Goal: Task Accomplishment & Management: Manage account settings

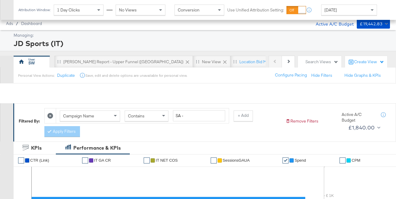
scroll to position [217, 0]
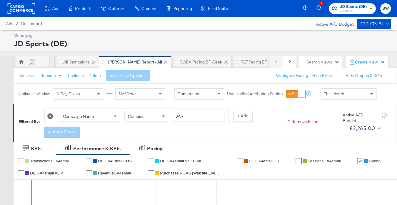
click at [342, 98] on div "This Month" at bounding box center [348, 93] width 55 height 10
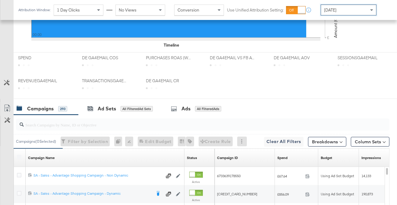
scroll to position [317, 0]
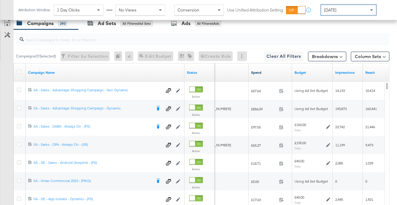
click at [264, 72] on link "Spend" at bounding box center [270, 72] width 39 height 5
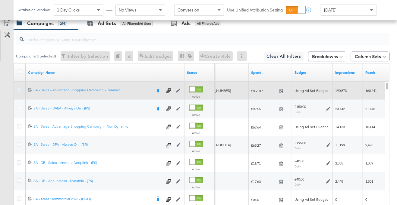
click at [19, 90] on icon at bounding box center [19, 89] width 5 height 5
click at [0, 0] on input "checkbox" at bounding box center [0, 0] width 0 height 0
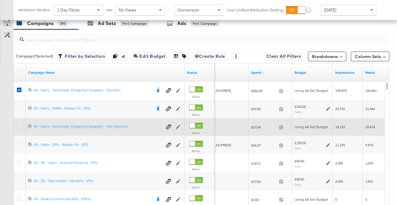
click at [18, 124] on icon at bounding box center [19, 126] width 5 height 5
click at [0, 0] on input "checkbox" at bounding box center [0, 0] width 0 height 0
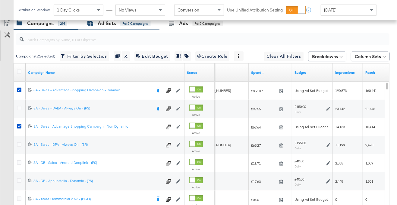
click at [123, 25] on div "for 2 Campaigns" at bounding box center [136, 23] width 30 height 5
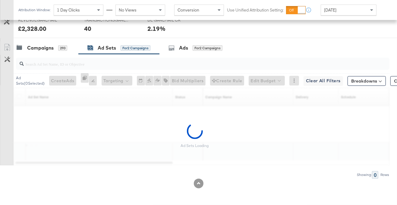
scroll to position [292, 0]
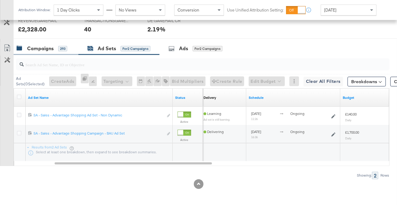
click at [51, 49] on div "Campaigns" at bounding box center [40, 48] width 27 height 7
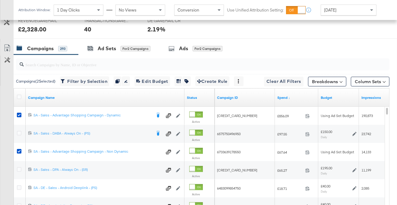
scroll to position [317, 0]
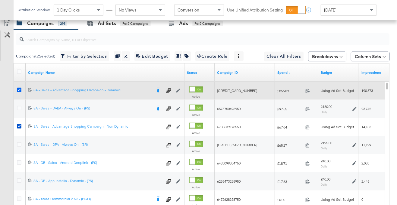
click at [20, 89] on icon at bounding box center [19, 89] width 5 height 5
click at [0, 0] on input "checkbox" at bounding box center [0, 0] width 0 height 0
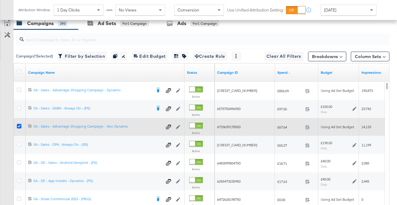
click at [20, 124] on icon at bounding box center [19, 126] width 5 height 5
click at [0, 0] on input "checkbox" at bounding box center [0, 0] width 0 height 0
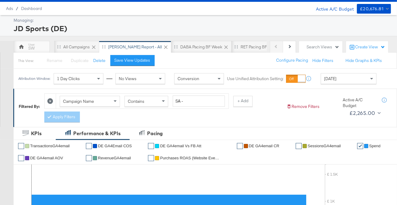
scroll to position [0, 0]
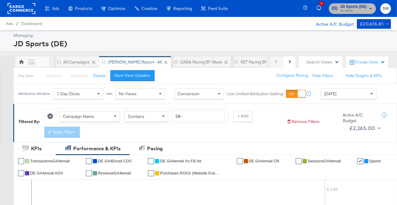
click at [357, 8] on span "JD Sports (DE)" at bounding box center [354, 7] width 27 height 6
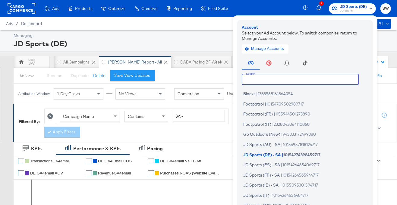
click at [308, 78] on input "text" at bounding box center [300, 79] width 117 height 11
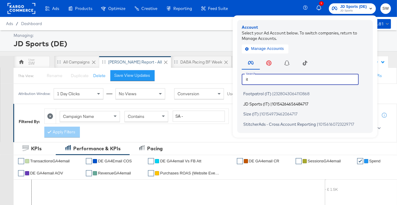
type input "it"
click at [287, 105] on span "10154264656484717" at bounding box center [290, 103] width 37 height 5
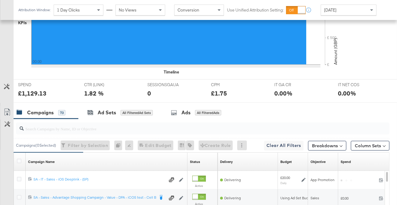
scroll to position [245, 0]
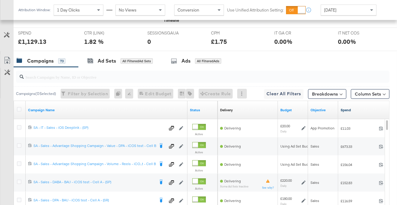
click at [348, 109] on link "Spend" at bounding box center [365, 109] width 49 height 5
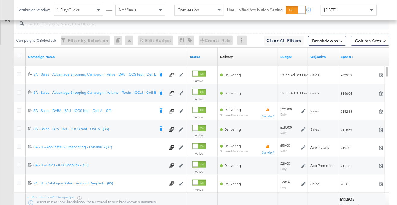
scroll to position [309, 0]
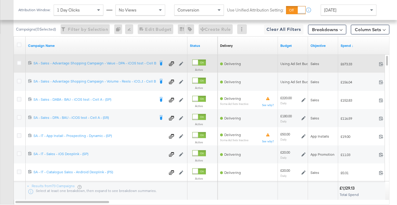
click at [16, 62] on div at bounding box center [19, 63] width 11 height 11
click at [17, 61] on icon at bounding box center [19, 63] width 5 height 5
click at [0, 0] on input "checkbox" at bounding box center [0, 0] width 0 height 0
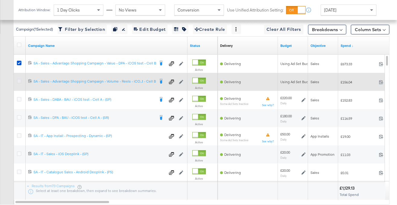
click at [20, 80] on icon at bounding box center [19, 81] width 5 height 5
click at [0, 0] on input "checkbox" at bounding box center [0, 0] width 0 height 0
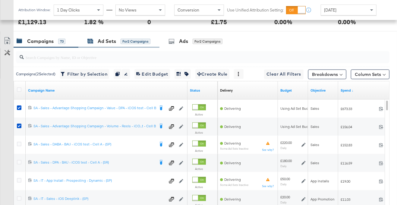
click at [114, 42] on div "Ad Sets" at bounding box center [107, 41] width 18 height 7
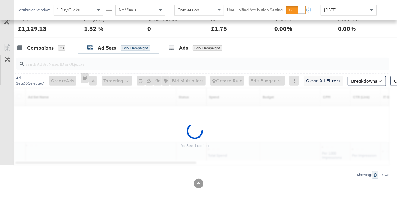
scroll to position [257, 0]
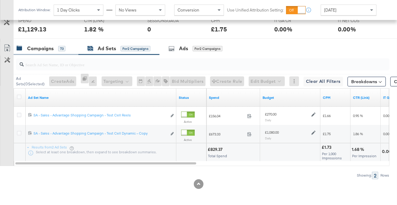
click at [59, 46] on div "73" at bounding box center [61, 48] width 7 height 5
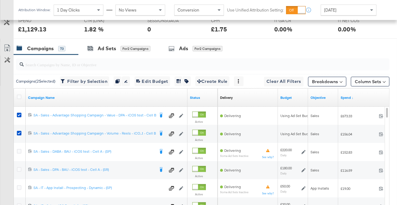
scroll to position [264, 0]
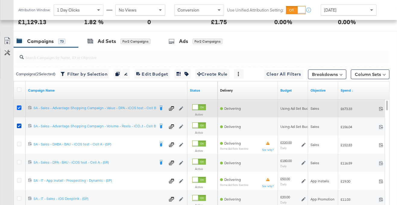
click at [19, 105] on icon at bounding box center [19, 107] width 5 height 5
click at [0, 0] on input "checkbox" at bounding box center [0, 0] width 0 height 0
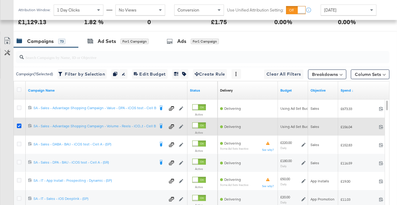
click at [18, 125] on icon at bounding box center [19, 125] width 5 height 5
click at [0, 0] on input "checkbox" at bounding box center [0, 0] width 0 height 0
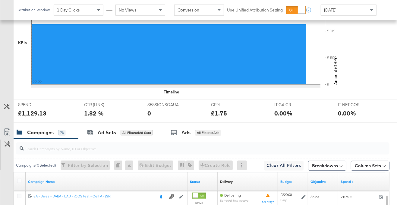
scroll to position [0, 0]
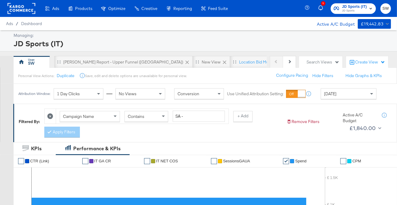
click at [345, 8] on div "JD Sports (IT) JD Sports" at bounding box center [354, 9] width 25 height 10
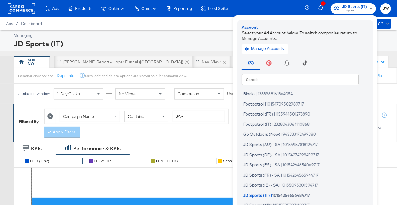
click at [285, 81] on input "text" at bounding box center [300, 79] width 117 height 11
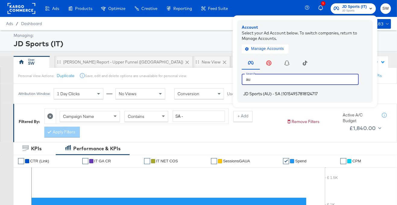
type input "au"
click at [283, 94] on span "|" at bounding box center [282, 93] width 2 height 5
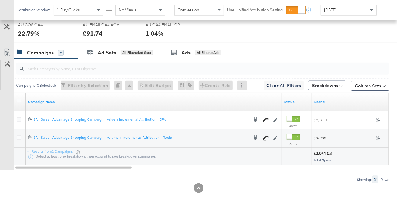
scroll to position [310, 0]
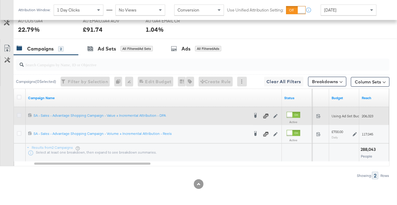
click at [21, 113] on icon at bounding box center [19, 115] width 5 height 5
click at [0, 0] on input "checkbox" at bounding box center [0, 0] width 0 height 0
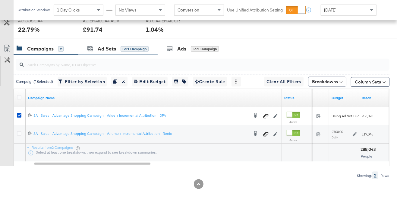
click at [125, 52] on div "Ad Sets for 1 Campaign" at bounding box center [117, 48] width 79 height 13
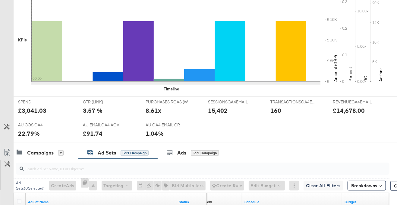
scroll to position [0, 0]
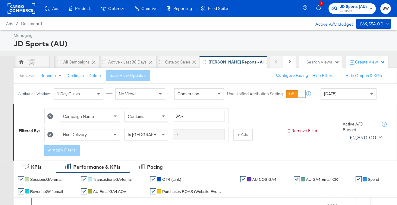
click at [363, 8] on span "JD Sports (AU)" at bounding box center [353, 7] width 27 height 6
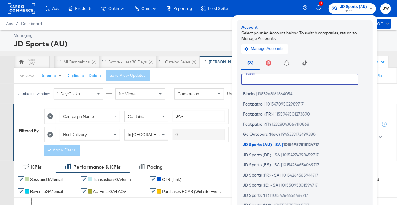
click at [317, 82] on input "text" at bounding box center [300, 79] width 117 height 11
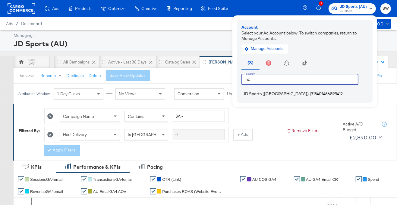
type input "nz"
click at [311, 95] on span "313401466893412" at bounding box center [327, 93] width 32 height 5
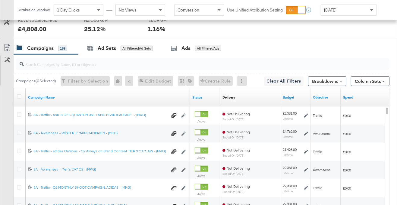
scroll to position [313, 0]
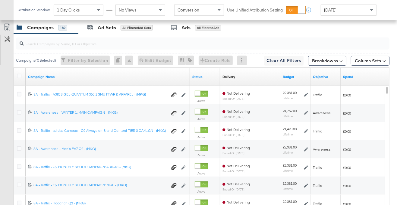
click at [350, 78] on div "Spend" at bounding box center [370, 77] width 58 height 10
click at [350, 77] on link "Spend" at bounding box center [369, 76] width 53 height 5
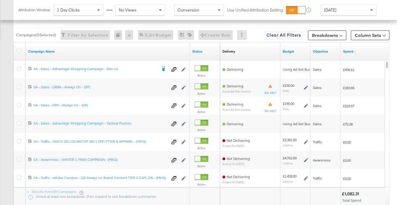
scroll to position [342, 0]
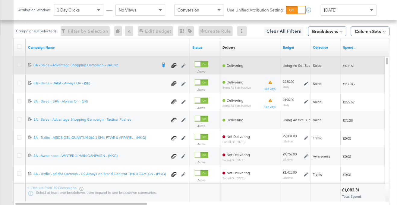
click at [18, 63] on icon at bounding box center [19, 64] width 5 height 5
click at [0, 0] on input "checkbox" at bounding box center [0, 0] width 0 height 0
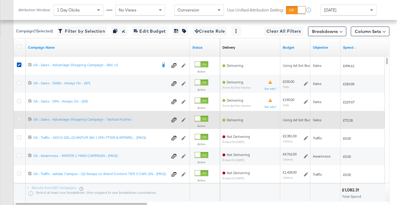
click at [18, 120] on icon at bounding box center [19, 119] width 5 height 5
click at [0, 0] on input "checkbox" at bounding box center [0, 0] width 0 height 0
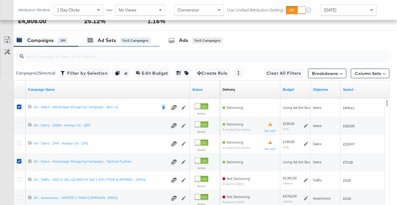
click at [111, 36] on div "Ad Sets for 2 Campaigns" at bounding box center [118, 40] width 81 height 13
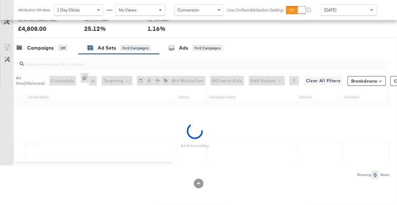
scroll to position [292, 0]
